Goal: Find specific page/section: Find specific page/section

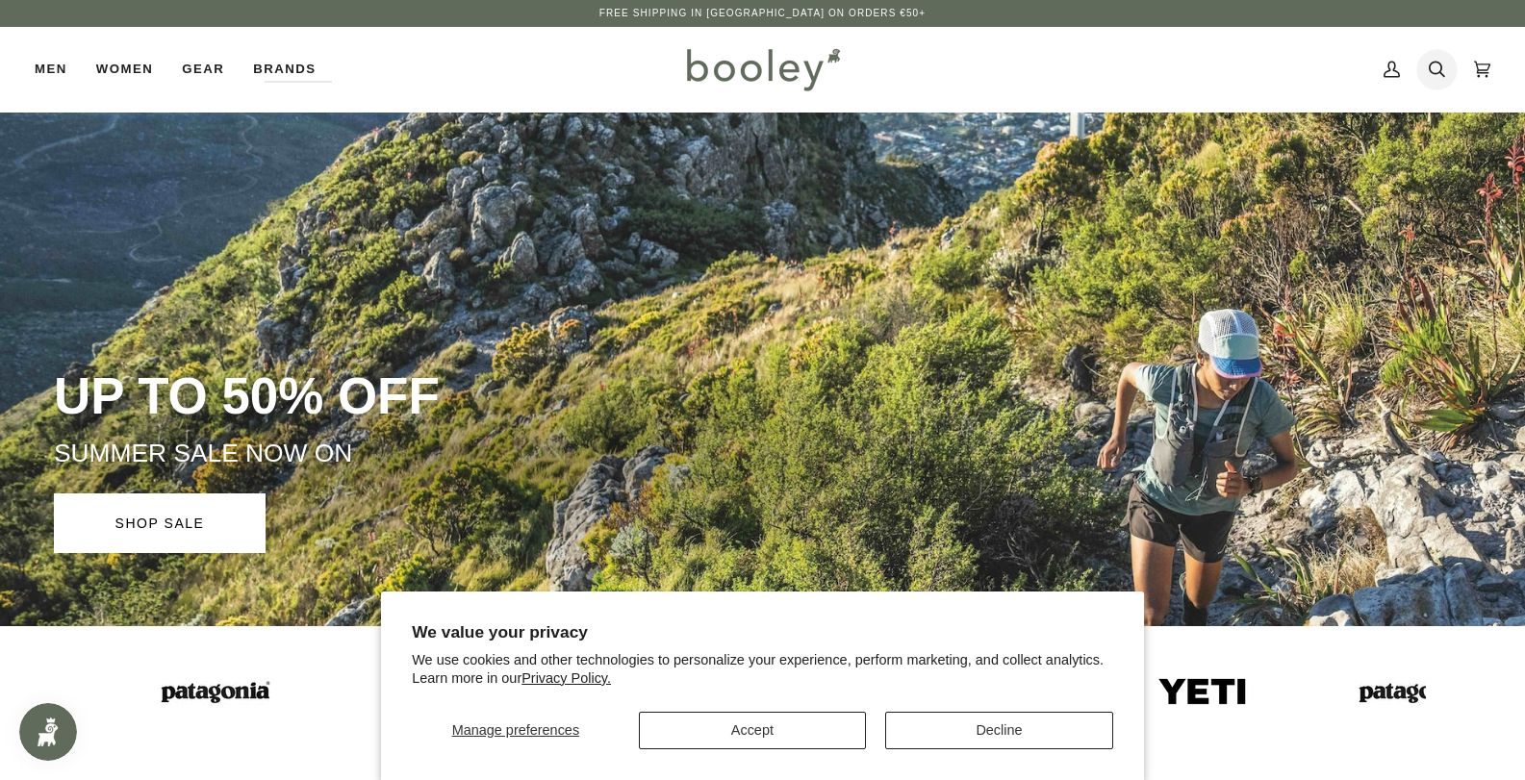
click at [1444, 69] on icon at bounding box center [1437, 69] width 16 height 29
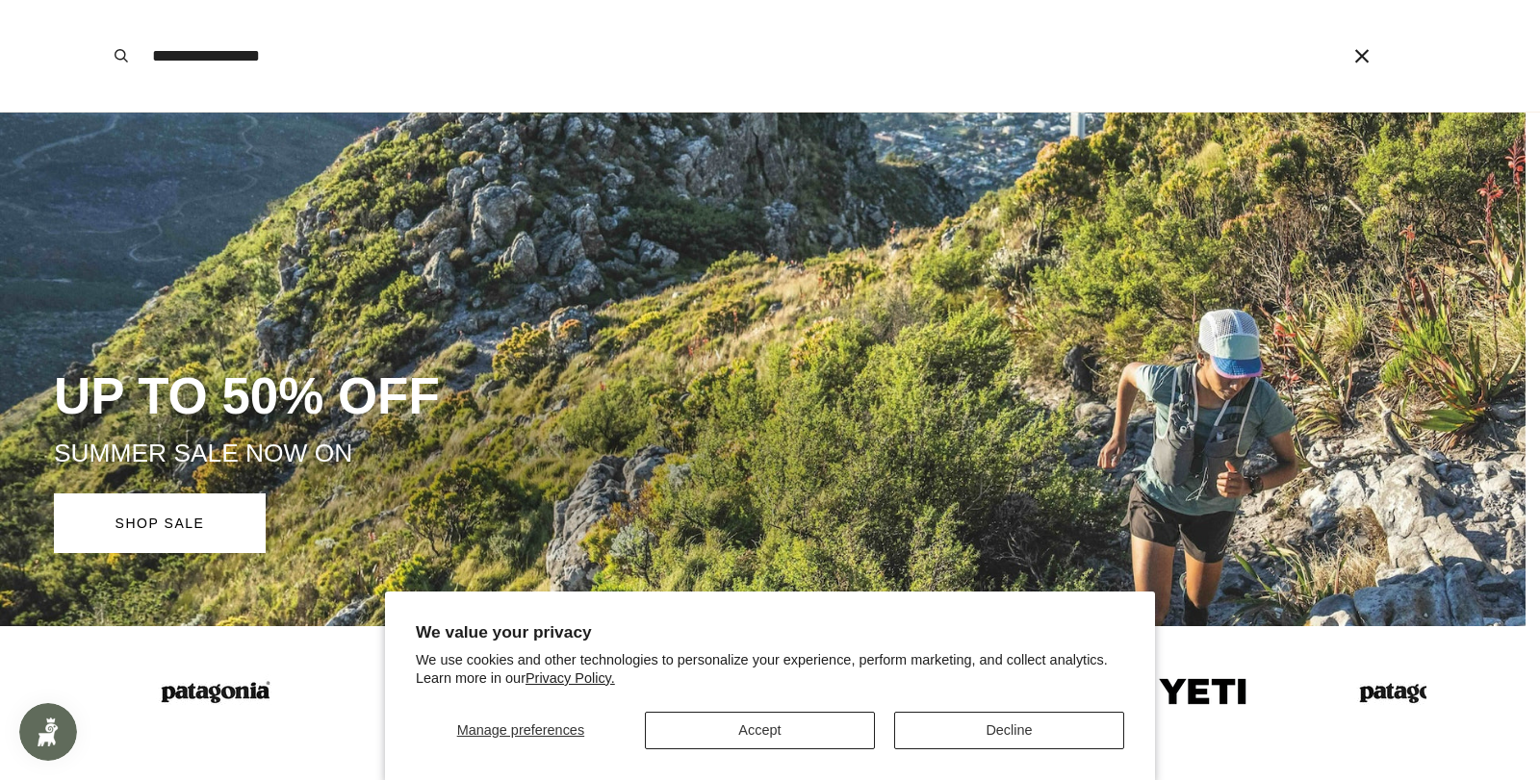
type input "**********"
click at [100, 0] on button "Search" at bounding box center [121, 56] width 42 height 112
click at [414, 55] on input "**********" at bounding box center [717, 56] width 1150 height 112
click at [100, 0] on button "Search" at bounding box center [121, 56] width 42 height 112
click at [970, 739] on button "Decline" at bounding box center [1009, 731] width 230 height 38
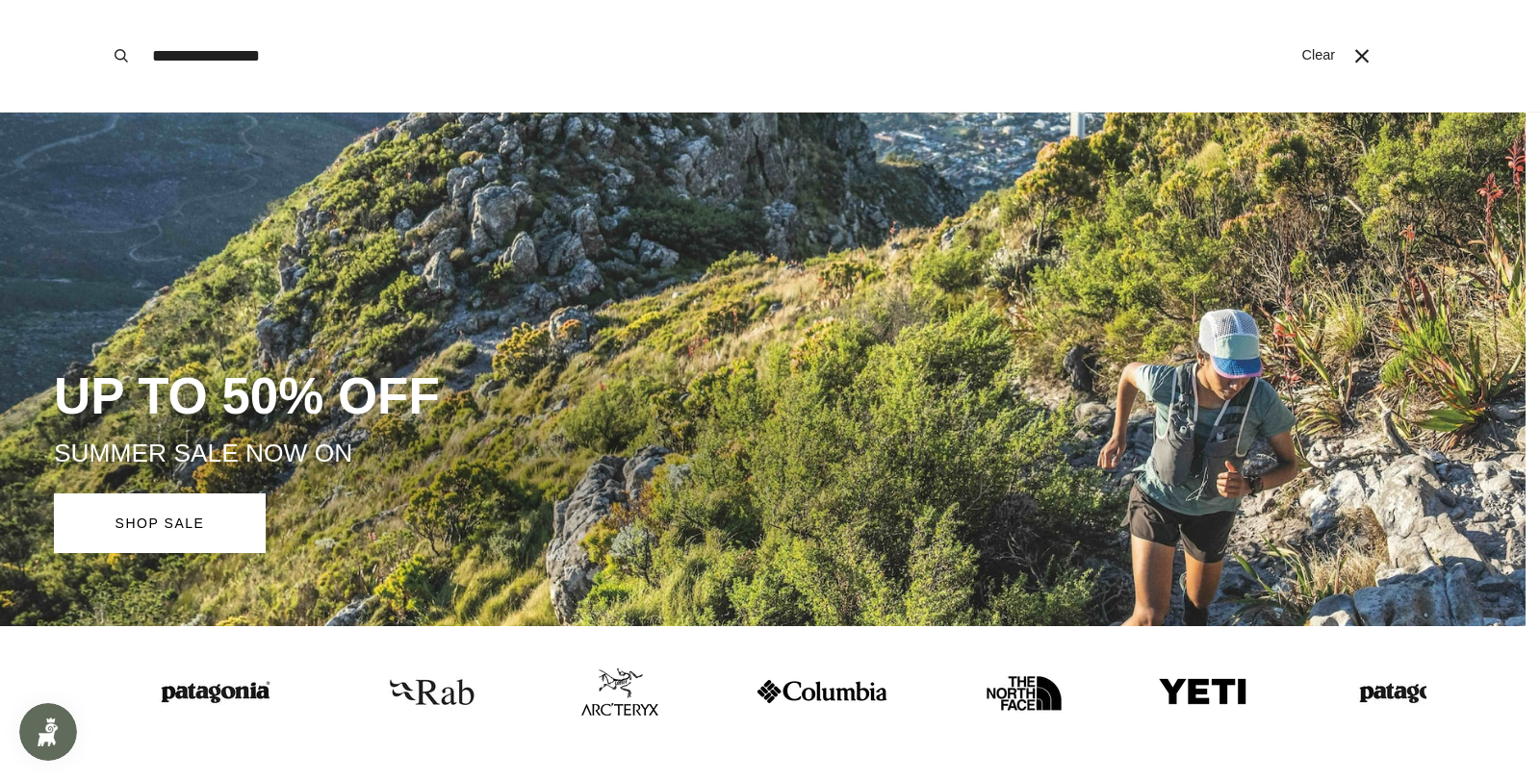
click at [1365, 51] on icon "Close" at bounding box center [1361, 55] width 13 height 13
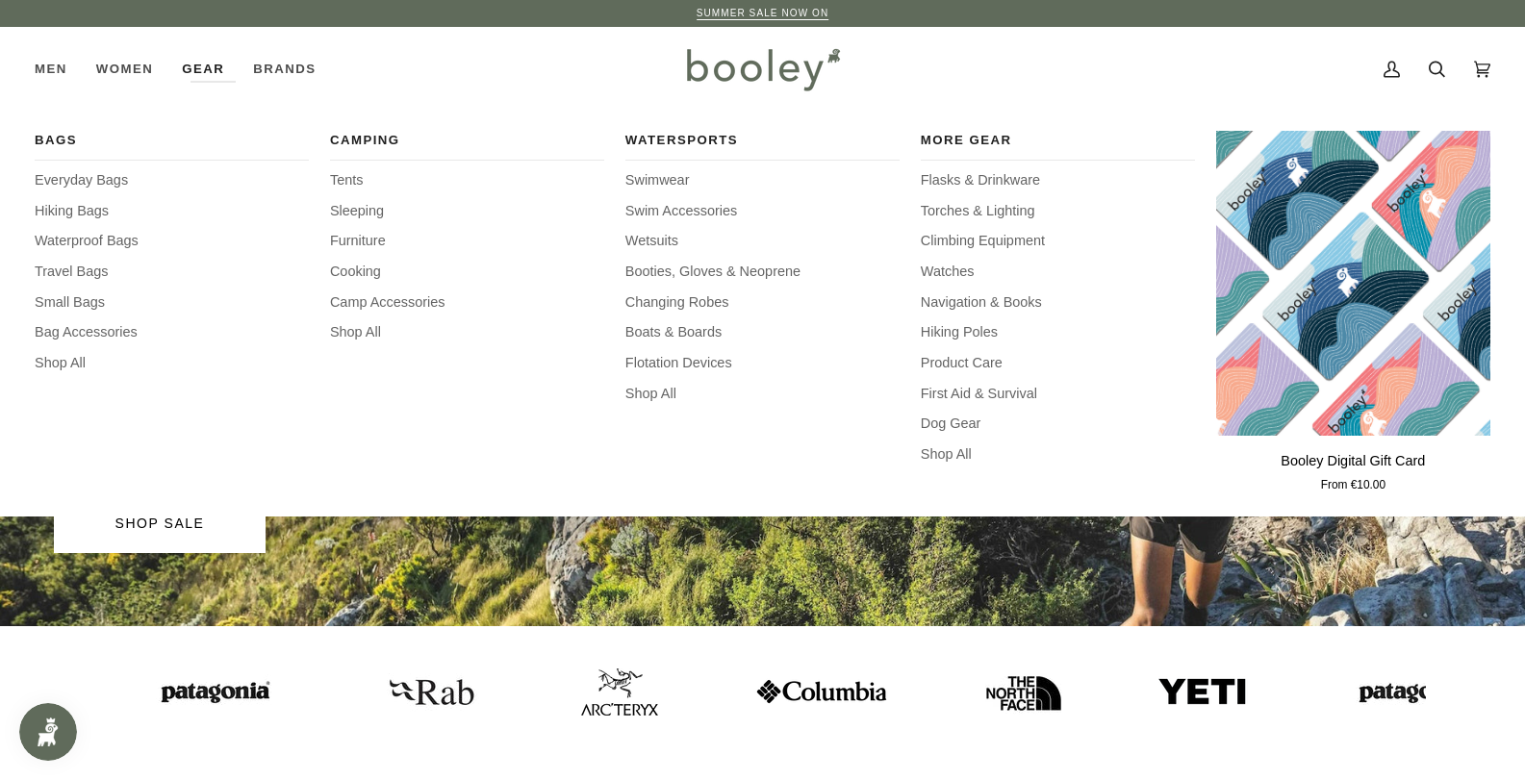
click at [953, 352] on div "More Gear Flasks & Drinkware Torches & Lighting Climbing Equipment Watches Navi…" at bounding box center [1058, 314] width 274 height 366
click at [954, 358] on span "Product Care" at bounding box center [1058, 363] width 274 height 21
click at [941, 370] on span "Product Care" at bounding box center [1058, 363] width 274 height 21
click at [205, 56] on link "Gear" at bounding box center [202, 69] width 71 height 85
